Goal: Task Accomplishment & Management: Use online tool/utility

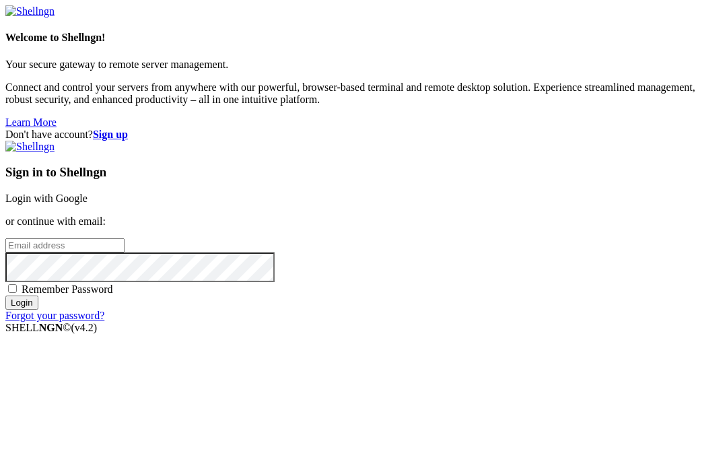
click at [213, 5] on div "Welcome to Shellngn! Your secure gateway to remote server management. Connect a…" at bounding box center [363, 66] width 717 height 123
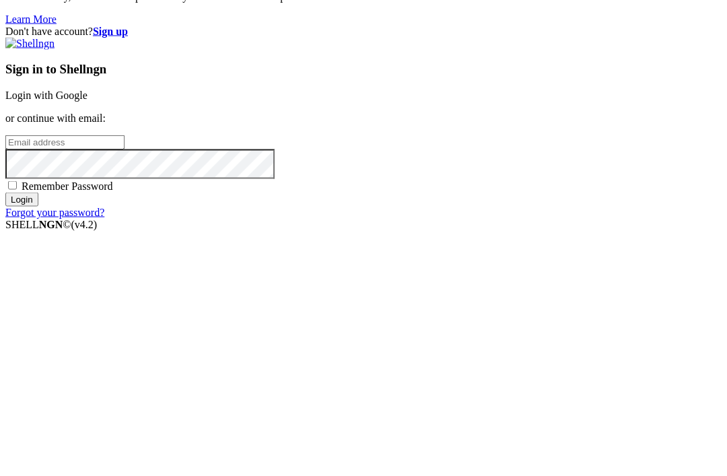
type input "[EMAIL_ADDRESS][DOMAIN_NAME]"
click at [38, 296] on input "Login" at bounding box center [21, 303] width 33 height 14
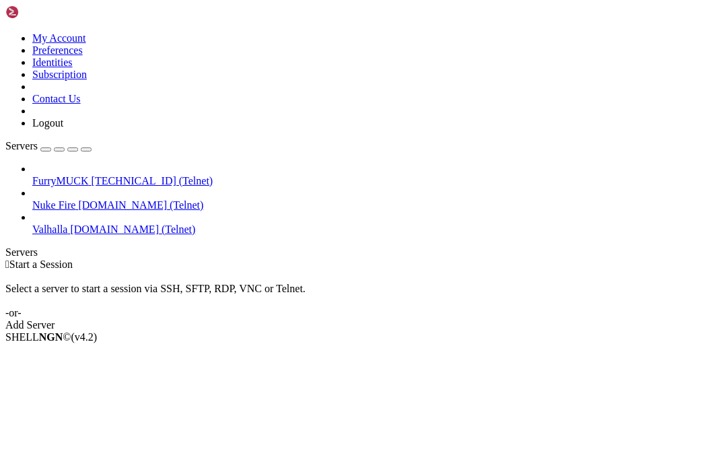
click at [78, 199] on span "[DOMAIN_NAME] (Telnet)" at bounding box center [140, 204] width 125 height 11
click at [78, 199] on span "tdome.nukefire.org (Telnet)" at bounding box center [140, 204] width 125 height 11
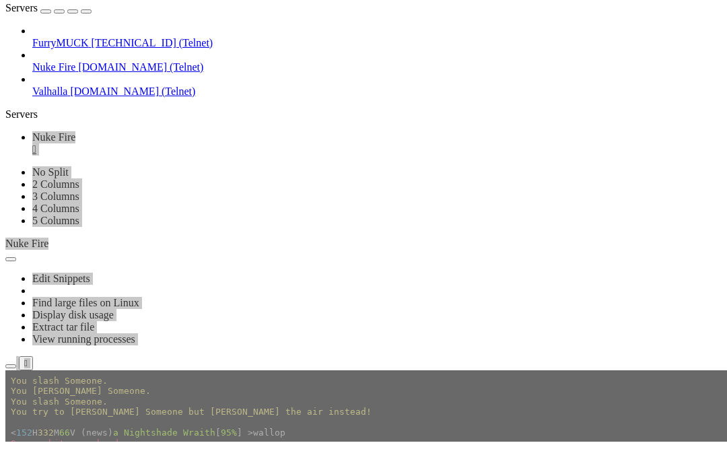
scroll to position [16354, 0]
